Goal: Find specific page/section: Find specific page/section

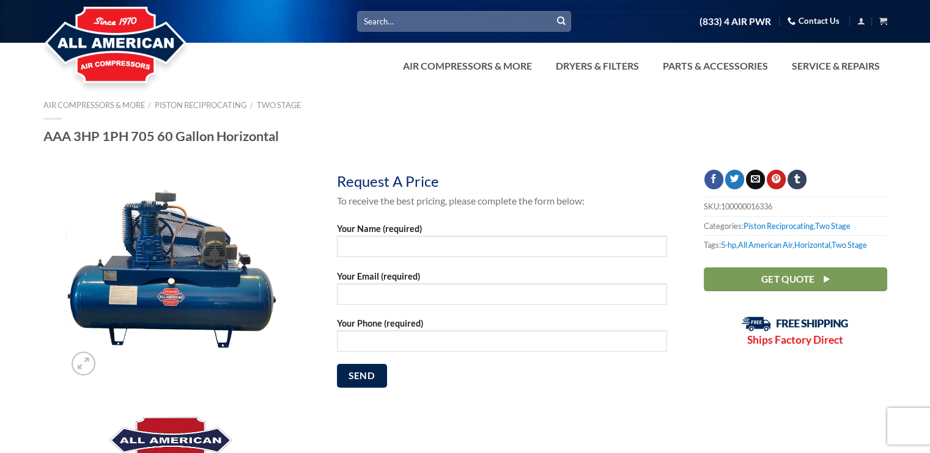
click at [483, 16] on input "Search for:" at bounding box center [464, 21] width 214 height 20
drag, startPoint x: 418, startPoint y: 21, endPoint x: 350, endPoint y: 21, distance: 67.8
click at [350, 21] on div "Search for: 452TVX No products found. [PHONE_NUMBER] Contact Us Cart No product…" at bounding box center [465, 21] width 862 height 21
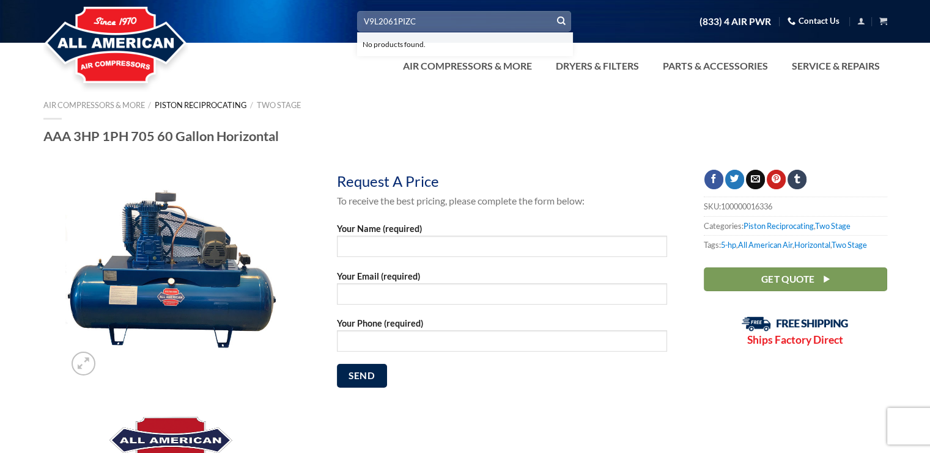
type input "V9L2061PIZC"
click at [232, 106] on link "Piston Reciprocating" at bounding box center [201, 105] width 92 height 10
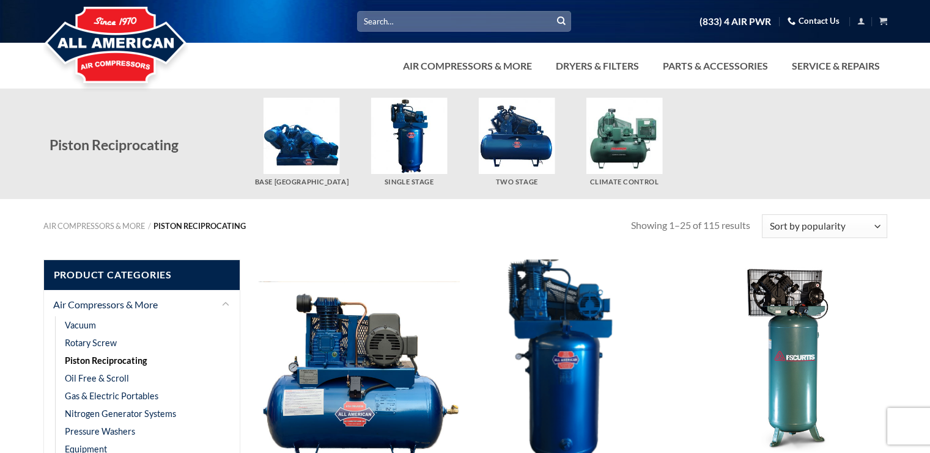
click at [420, 24] on input "Search for:" at bounding box center [464, 21] width 214 height 20
type input "452"
